Goal: Task Accomplishment & Management: Manage account settings

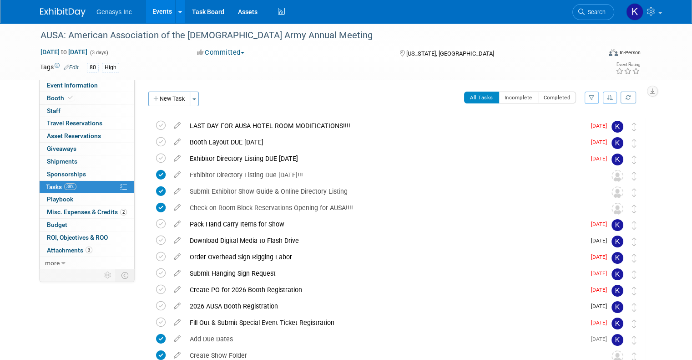
click at [159, 7] on link "Events" at bounding box center [162, 11] width 33 height 23
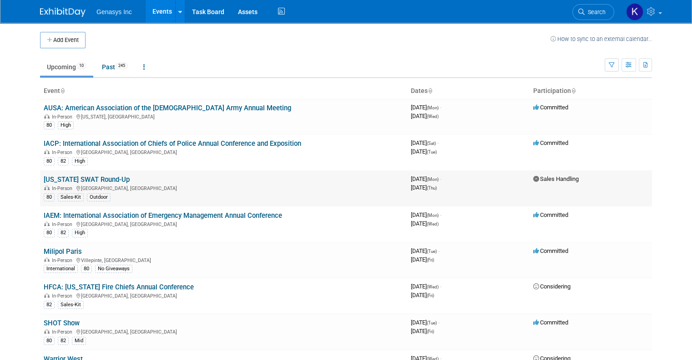
click at [74, 177] on link "Florida SWAT Round-Up" at bounding box center [87, 179] width 86 height 8
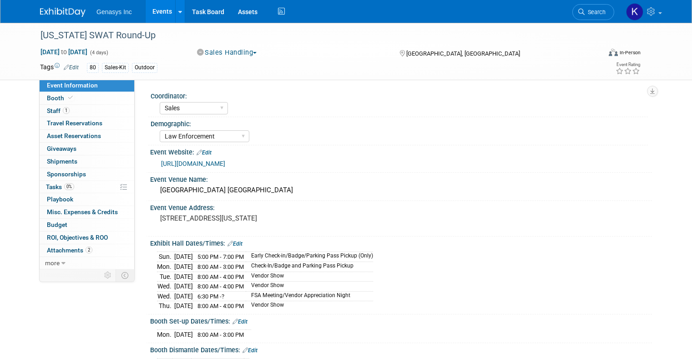
select select "Sales"
select select "Law Enforcement"
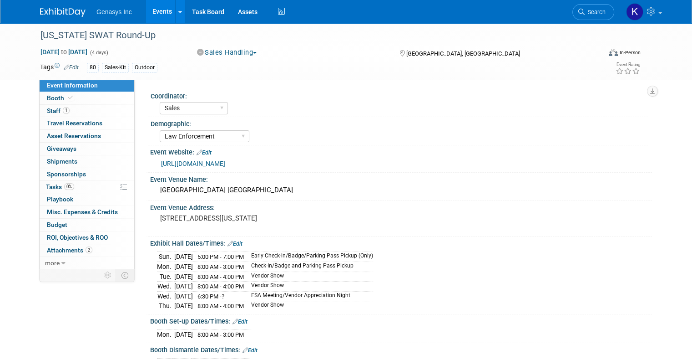
click at [153, 13] on link "Events" at bounding box center [162, 11] width 33 height 23
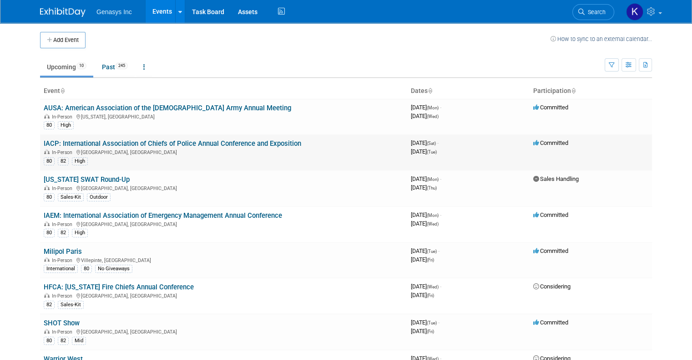
click at [88, 143] on link "IACP: International Association of Chiefs of Police Annual Conference and Expos…" at bounding box center [173, 143] width 258 height 8
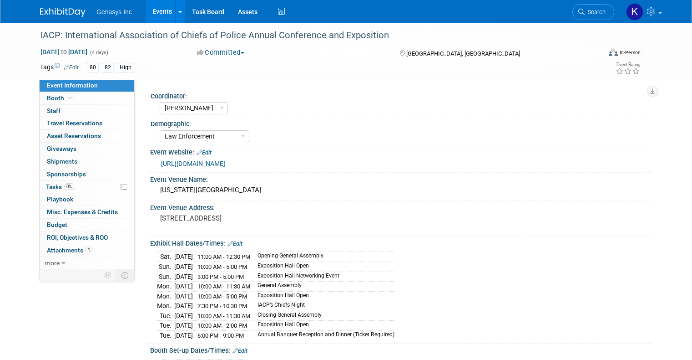
select select "[PERSON_NAME]"
select select "Law Enforcement"
select select "No"
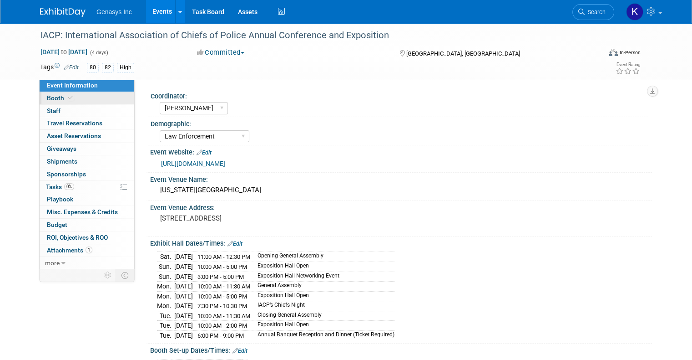
click at [66, 99] on link "Booth" at bounding box center [87, 98] width 95 height 12
